Goal: Find specific page/section: Find specific page/section

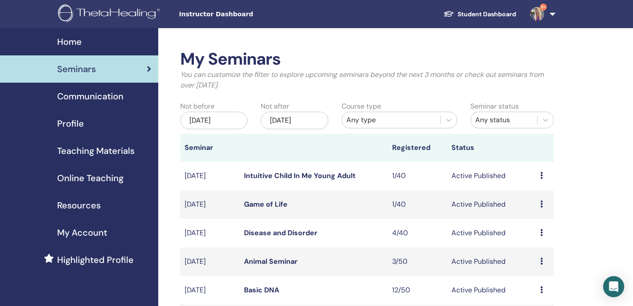
scroll to position [581, 0]
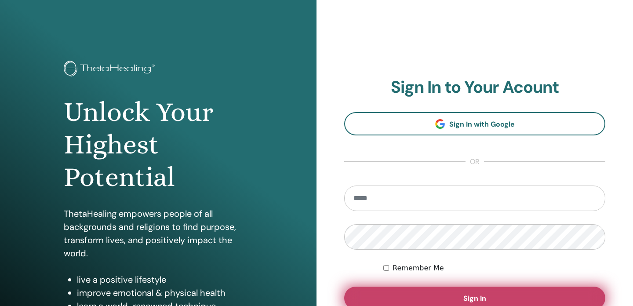
type input "**********"
click at [479, 298] on span "Sign In" at bounding box center [474, 298] width 23 height 9
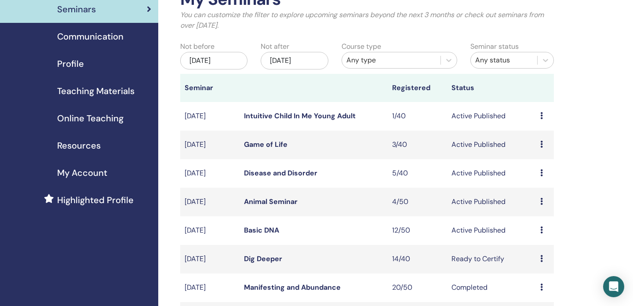
scroll to position [60, 0]
click at [278, 171] on link "Disease and Disorder" at bounding box center [280, 172] width 73 height 9
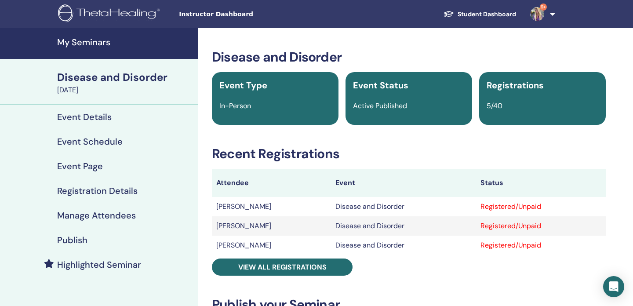
click at [79, 38] on h4 "My Seminars" at bounding box center [124, 42] width 135 height 11
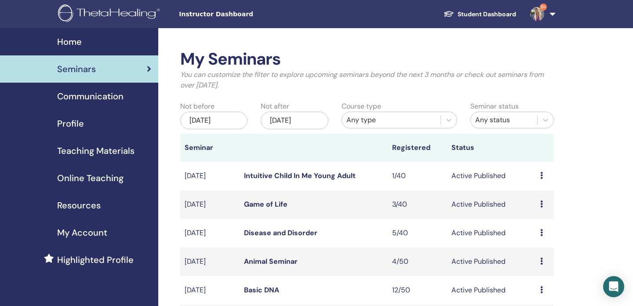
click at [305, 112] on div "Nov/28, 2025" at bounding box center [294, 121] width 67 height 18
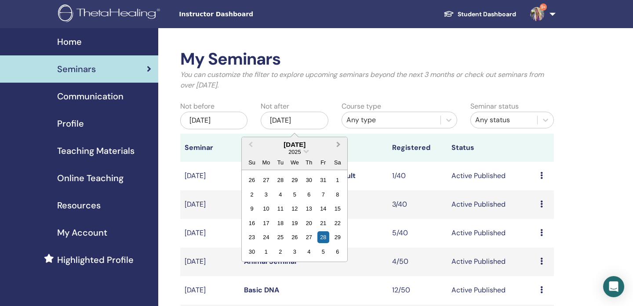
click at [338, 144] on span "Next Month" at bounding box center [338, 144] width 0 height 9
click at [254, 237] on div "28" at bounding box center [252, 237] width 12 height 12
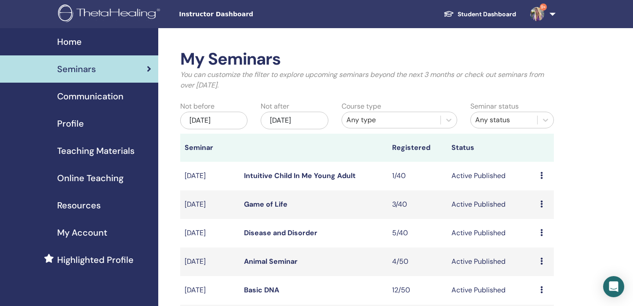
click at [262, 204] on link "Game of Life" at bounding box center [266, 204] width 44 height 9
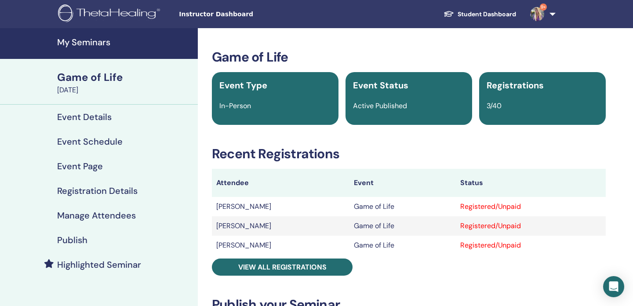
click at [95, 40] on h4 "My Seminars" at bounding box center [124, 42] width 135 height 11
